Goal: Transaction & Acquisition: Book appointment/travel/reservation

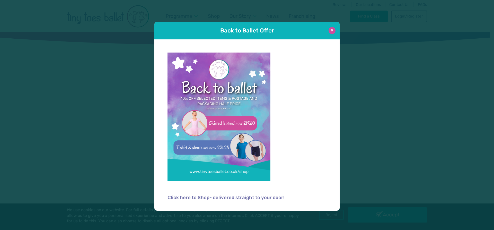
click at [331, 31] on button at bounding box center [332, 30] width 7 height 7
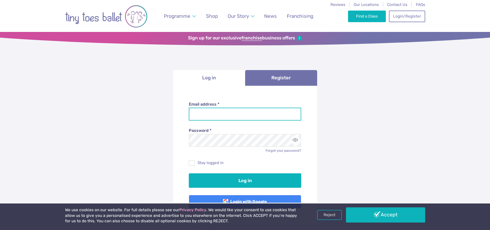
click at [220, 118] on input "Email address *" at bounding box center [245, 114] width 112 height 13
type input "**********"
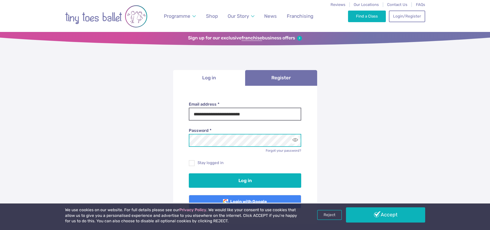
click at [189, 173] on button "Log in" at bounding box center [245, 180] width 112 height 14
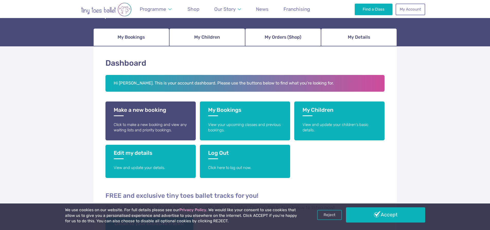
scroll to position [51, 0]
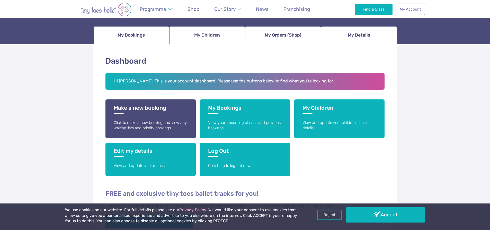
click at [53, 145] on div "Dashboard Hi Libby. This is your account dashboard. Please use the buttons belo…" at bounding box center [245, 164] width 490 height 241
click at [294, 39] on span "My Orders (Shop)" at bounding box center [283, 35] width 37 height 9
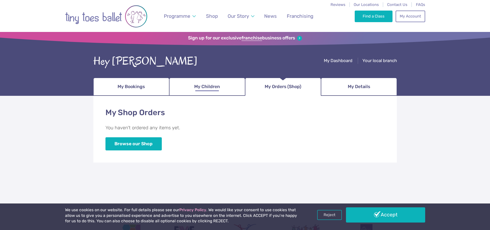
click at [207, 85] on span "My Children" at bounding box center [207, 86] width 26 height 9
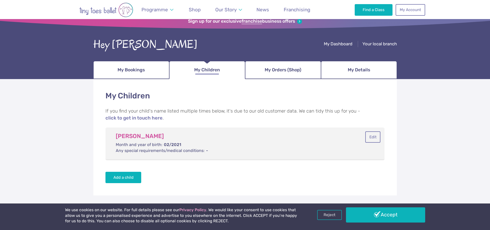
scroll to position [26, 0]
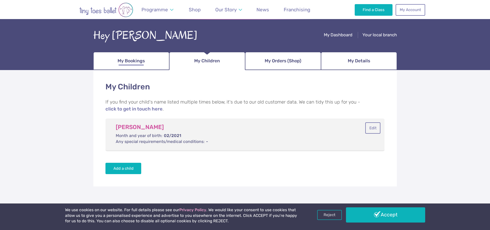
click at [128, 59] on span "My Bookings" at bounding box center [131, 60] width 27 height 9
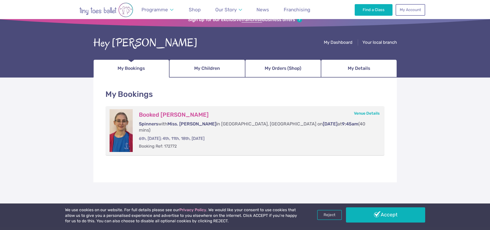
scroll to position [26, 0]
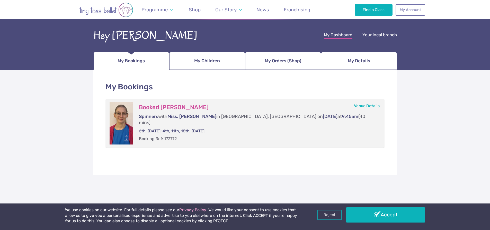
click at [336, 32] on span "My Dashboard" at bounding box center [338, 34] width 29 height 5
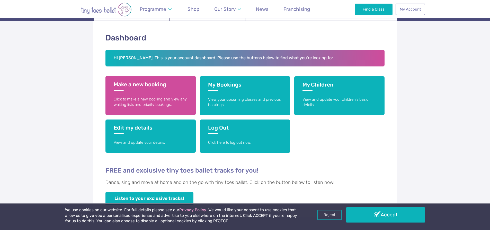
scroll to position [77, 0]
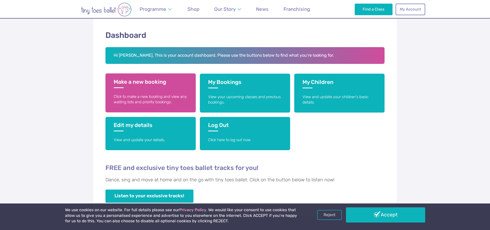
click at [139, 98] on p "Click to make a new booking and view any waiting lists and priority bookings." at bounding box center [151, 99] width 74 height 11
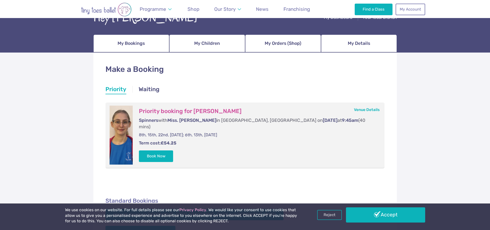
scroll to position [51, 0]
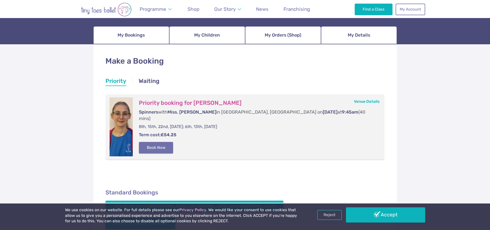
click at [166, 143] on button "Book Now" at bounding box center [156, 147] width 34 height 11
click at [477, 116] on img at bounding box center [478, 111] width 9 height 9
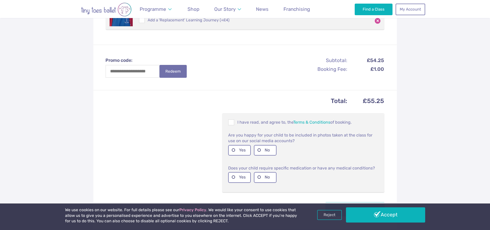
scroll to position [154, 0]
click at [232, 120] on span at bounding box center [232, 122] width 6 height 5
click at [236, 145] on label "Yes" at bounding box center [239, 149] width 23 height 11
click at [260, 173] on label "No" at bounding box center [265, 176] width 23 height 11
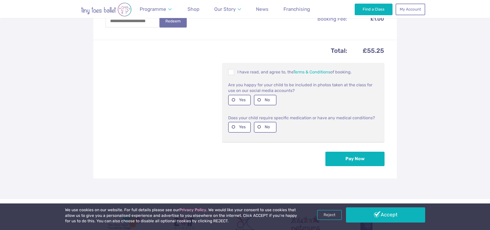
scroll to position [206, 0]
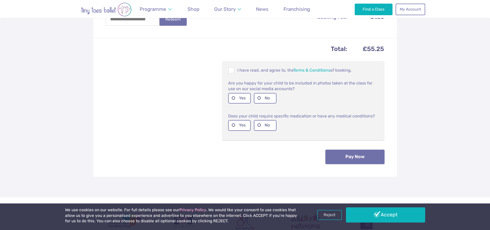
click at [344, 150] on button "Pay Now" at bounding box center [355, 157] width 59 height 14
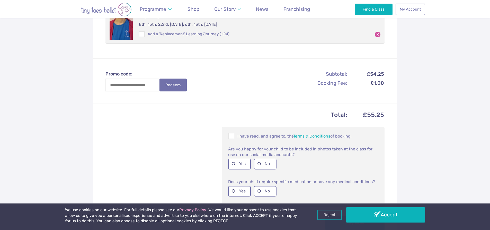
scroll to position [180, 0]
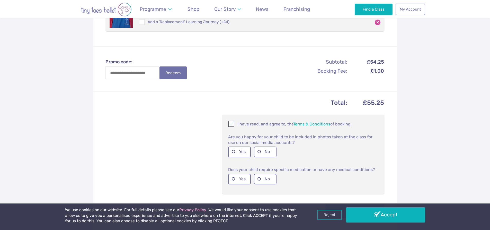
click at [230, 122] on span at bounding box center [232, 124] width 6 height 5
click at [240, 147] on label "Yes" at bounding box center [239, 151] width 23 height 11
click at [266, 174] on label "No" at bounding box center [265, 179] width 23 height 11
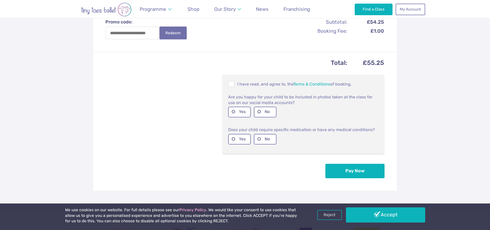
scroll to position [257, 0]
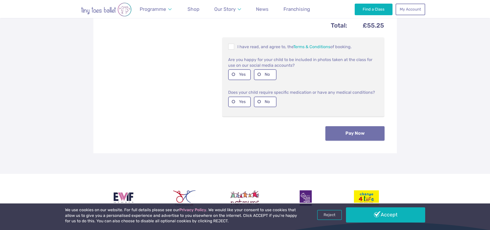
click at [356, 126] on button "Pay Now" at bounding box center [355, 133] width 59 height 14
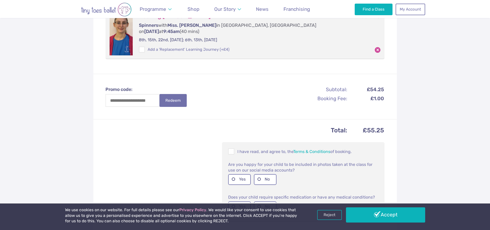
scroll to position [154, 0]
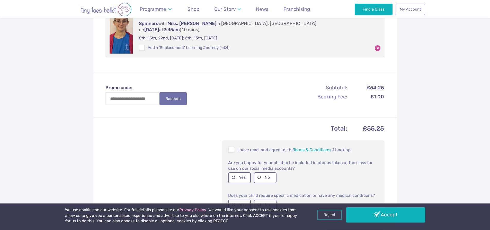
drag, startPoint x: 233, startPoint y: 143, endPoint x: 235, endPoint y: 150, distance: 6.7
click at [233, 148] on span at bounding box center [232, 150] width 6 height 5
click at [239, 172] on label "Yes" at bounding box center [239, 177] width 23 height 11
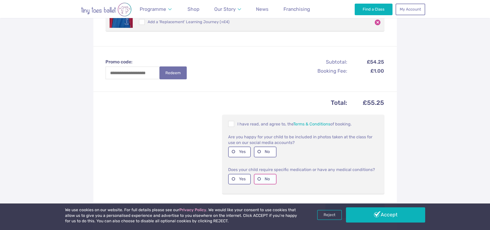
click at [269, 174] on label "No" at bounding box center [265, 179] width 23 height 11
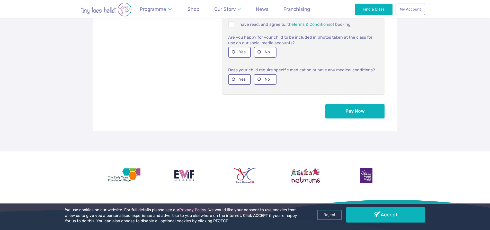
scroll to position [283, 0]
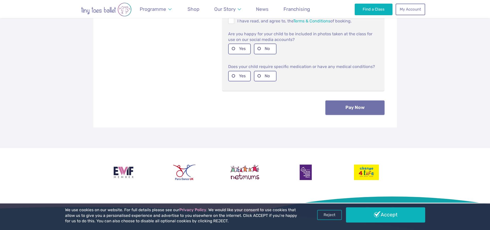
click at [367, 101] on button "Pay Now" at bounding box center [355, 107] width 59 height 14
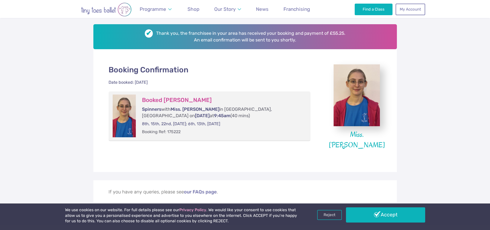
scroll to position [103, 0]
